Goal: Task Accomplishment & Management: Manage account settings

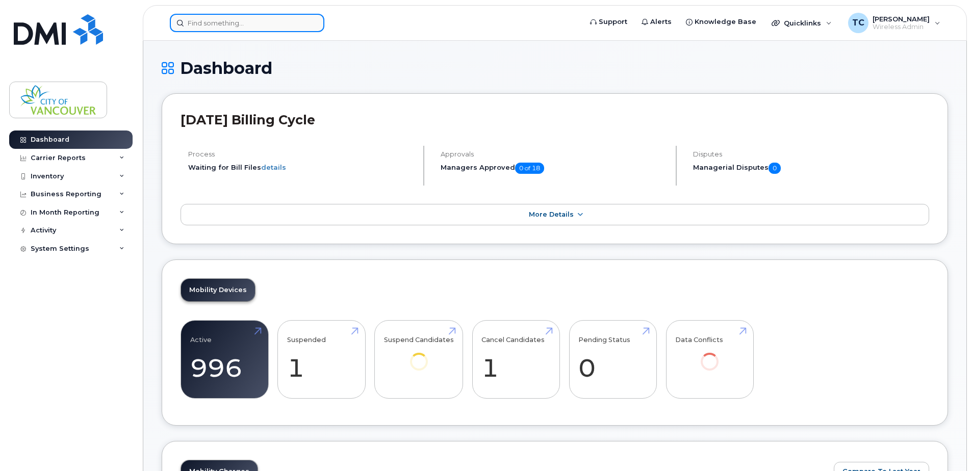
click at [216, 19] on input at bounding box center [247, 23] width 155 height 18
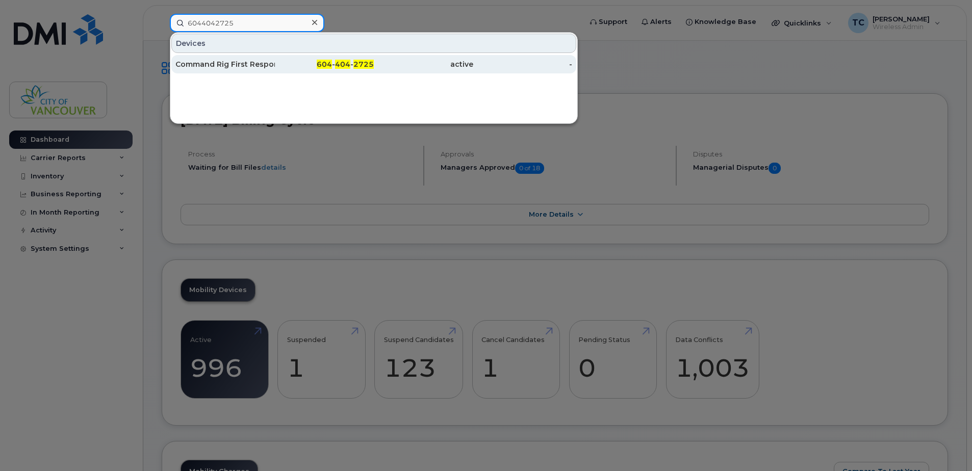
type input "6044042725"
click at [275, 57] on div "Command Rig First Responder" at bounding box center [324, 64] width 99 height 18
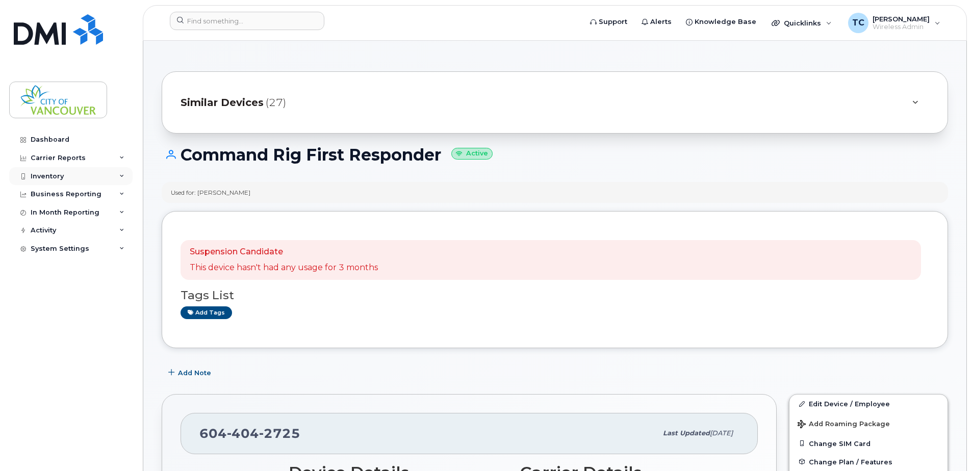
click at [72, 167] on div "Inventory" at bounding box center [70, 176] width 123 height 18
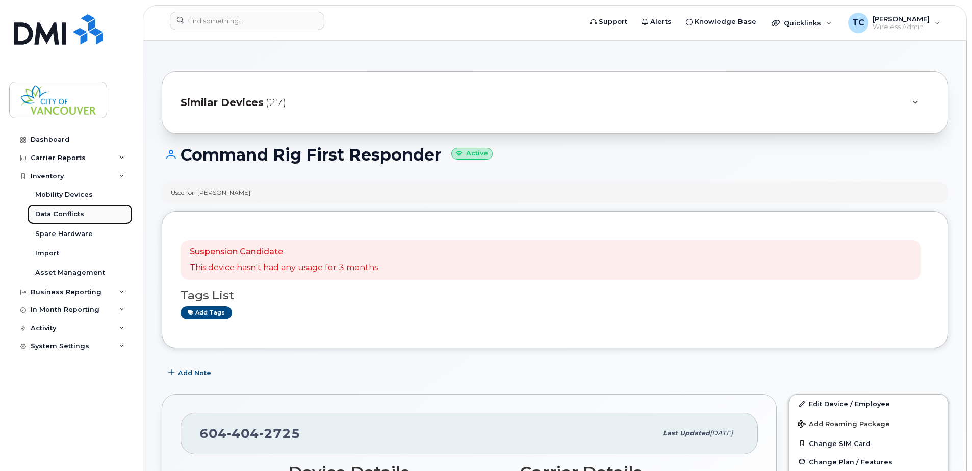
drag, startPoint x: 82, startPoint y: 210, endPoint x: 89, endPoint y: 219, distance: 11.6
click at [82, 210] on div "Data Conflicts" at bounding box center [59, 214] width 49 height 9
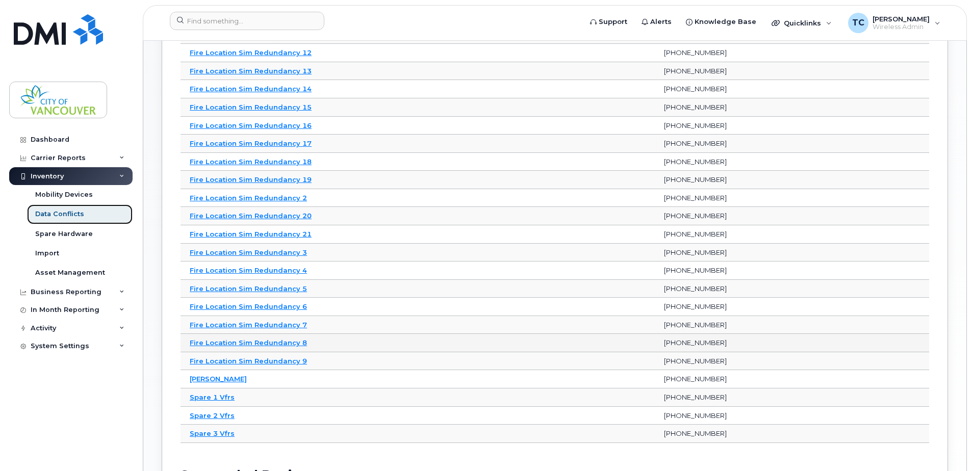
scroll to position [63, 0]
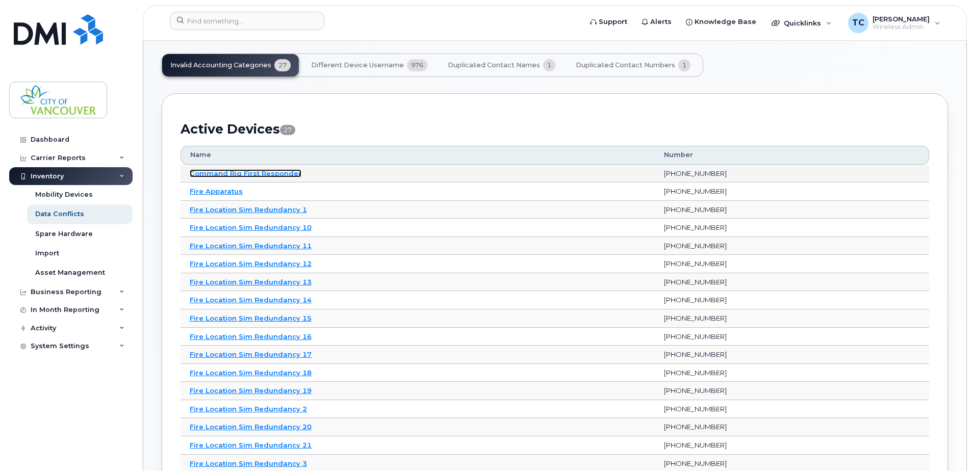
drag, startPoint x: 246, startPoint y: 175, endPoint x: 263, endPoint y: 174, distance: 16.3
click at [246, 175] on link "Command Rig First Responder" at bounding box center [246, 173] width 112 height 8
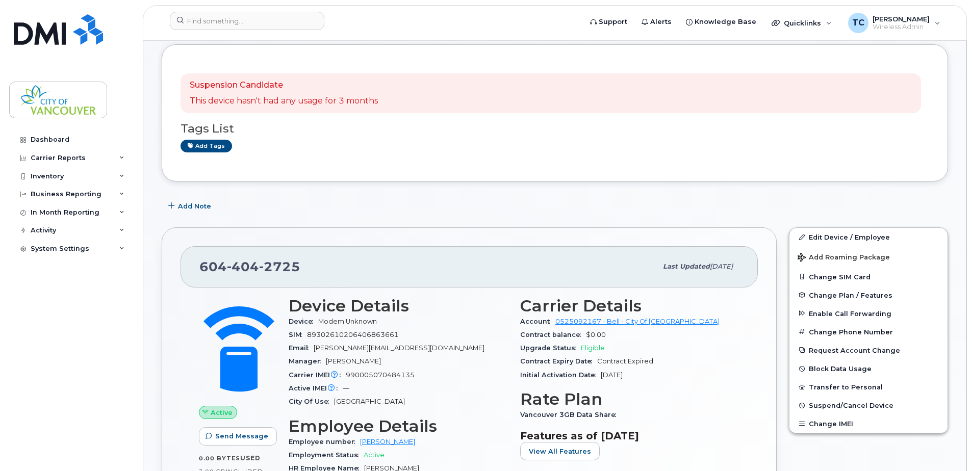
scroll to position [138, 0]
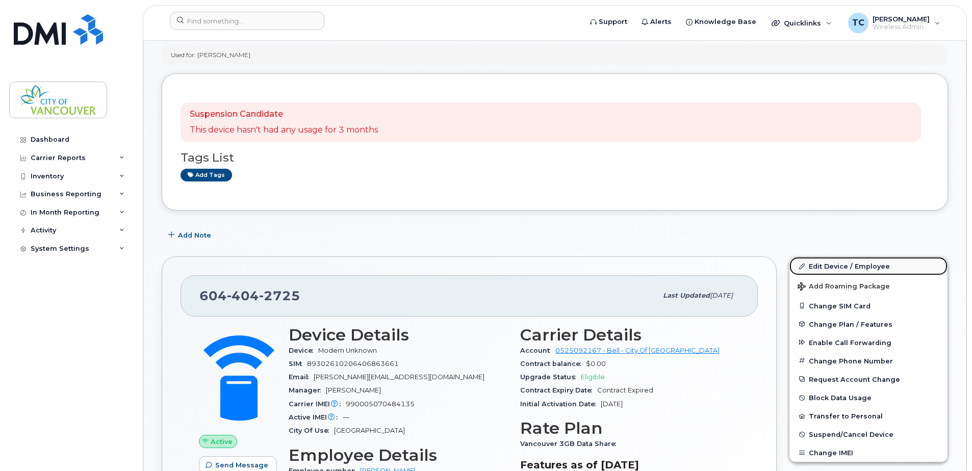
click at [877, 266] on link "Edit Device / Employee" at bounding box center [869, 266] width 158 height 18
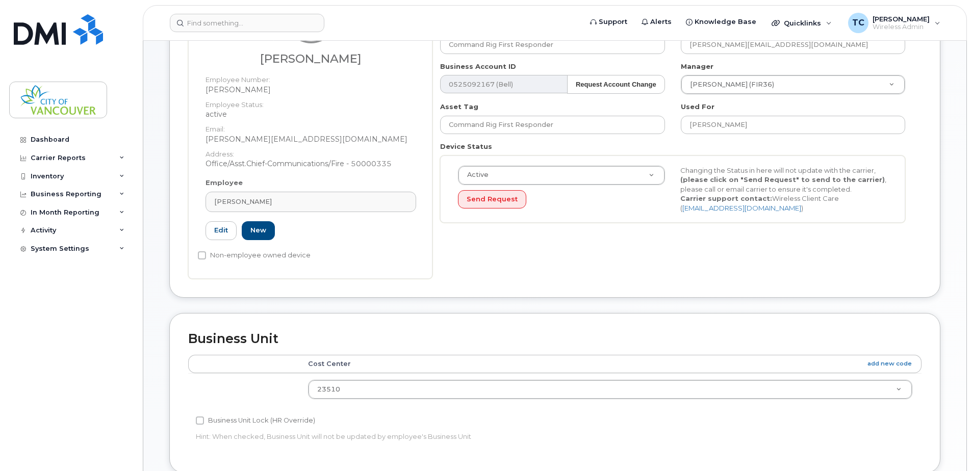
scroll to position [459, 0]
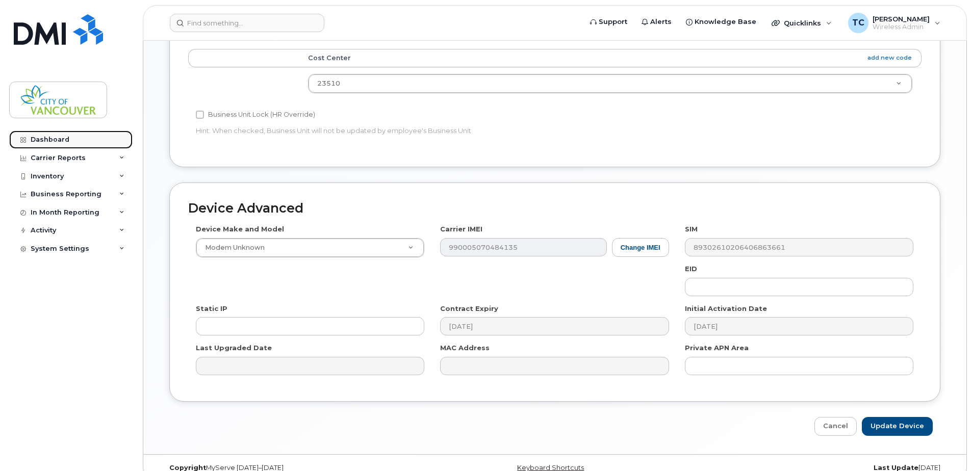
click at [70, 138] on link "Dashboard" at bounding box center [70, 140] width 123 height 18
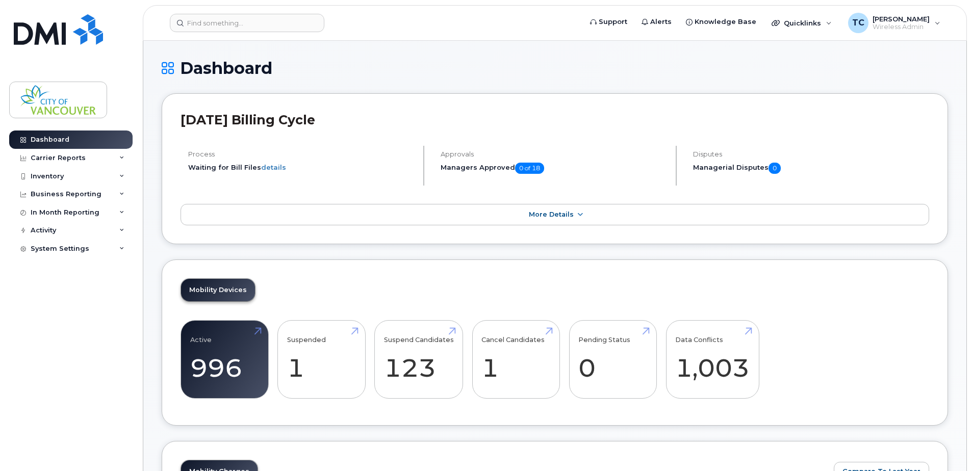
click at [46, 387] on div "Dashboard Carrier Reports Monthly Billing Data Daily Data Pooling Data Behavior…" at bounding box center [72, 293] width 126 height 325
